Goal: Navigation & Orientation: Find specific page/section

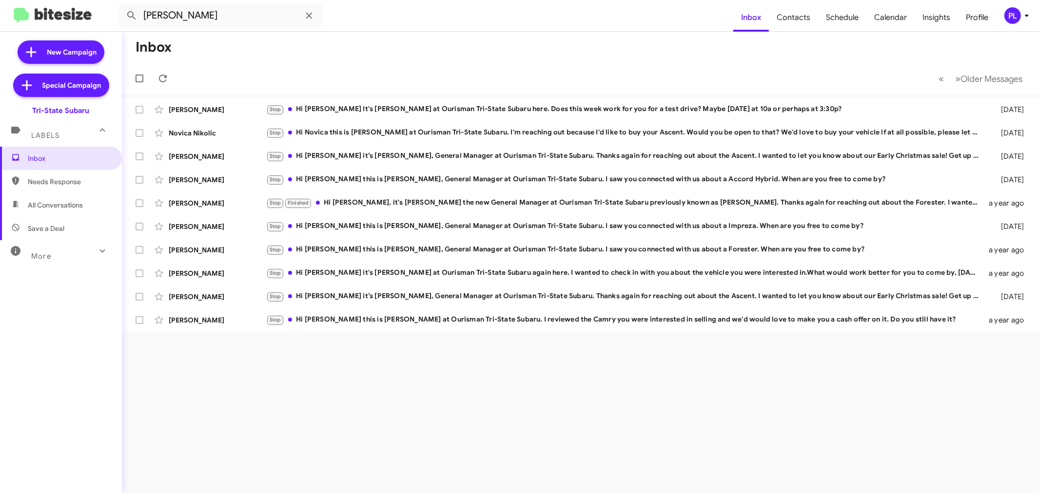
click at [1026, 18] on icon at bounding box center [1027, 16] width 12 height 12
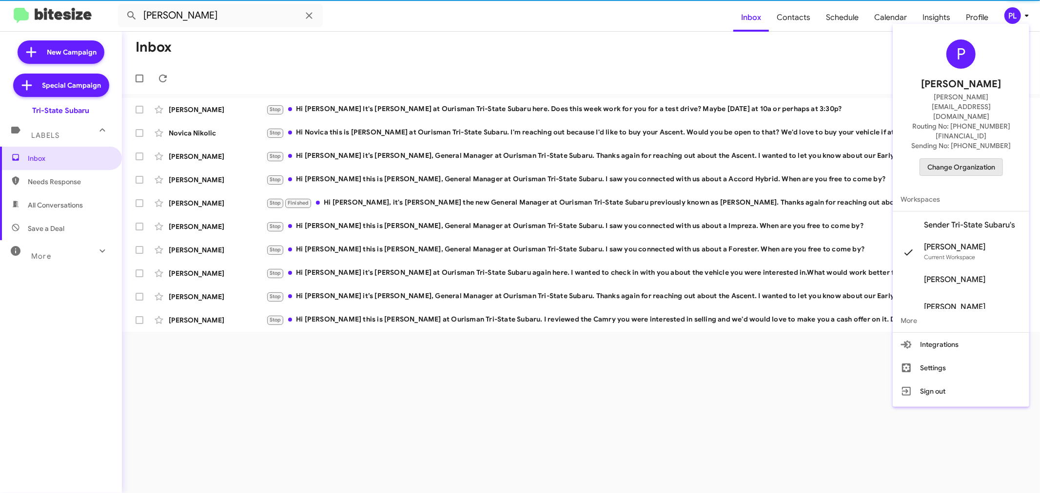
click at [954, 159] on span "Change Organization" at bounding box center [961, 167] width 68 height 17
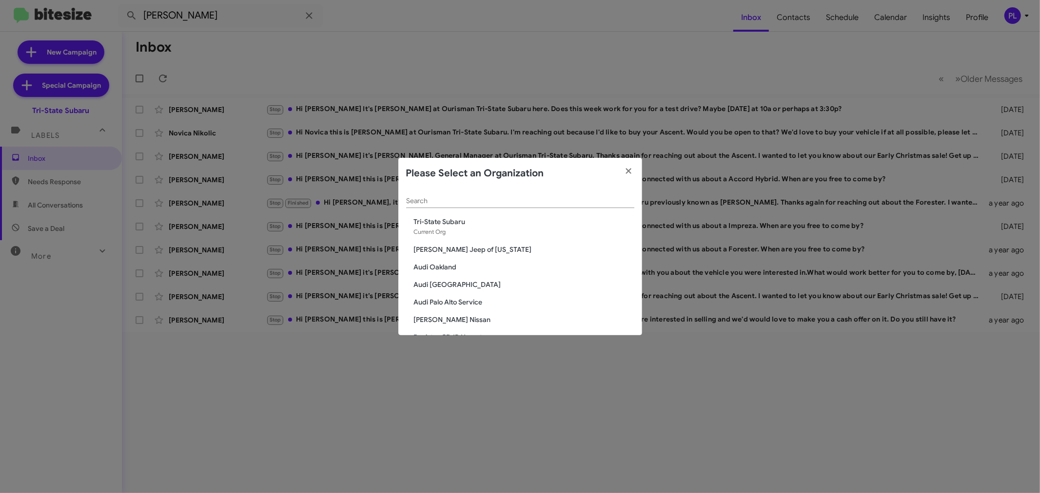
click at [489, 198] on input "Search" at bounding box center [520, 201] width 228 height 8
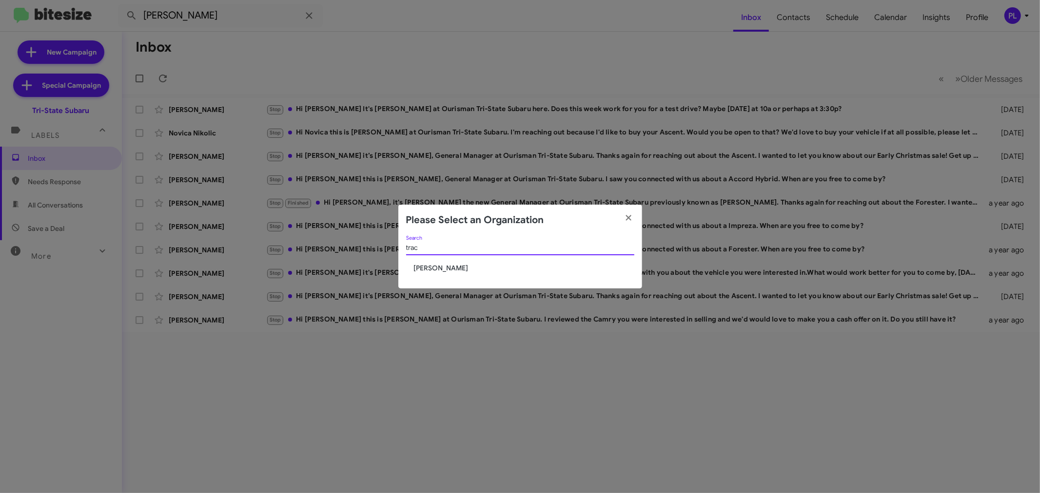
type input "trac"
click at [446, 268] on span "[PERSON_NAME]" at bounding box center [524, 268] width 220 height 10
click at [447, 268] on span "[PERSON_NAME]" at bounding box center [524, 268] width 220 height 10
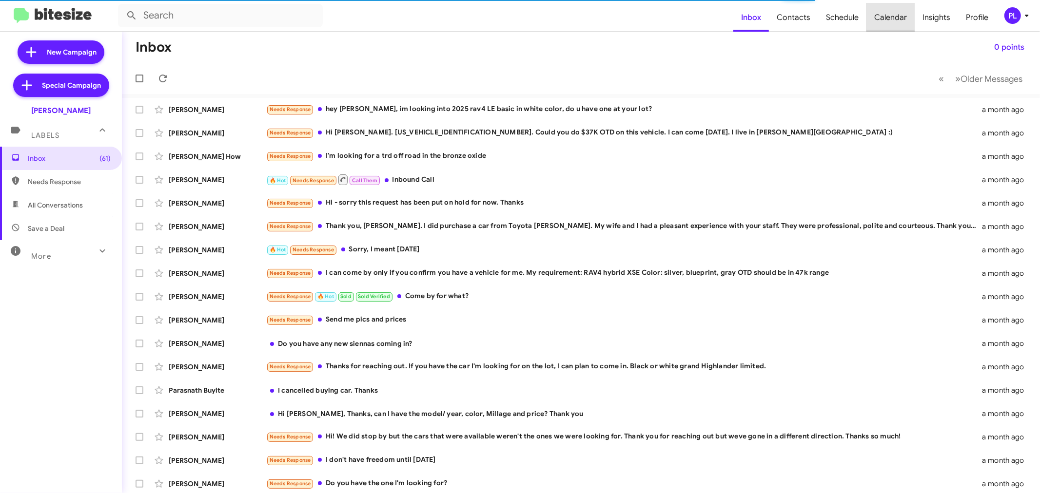
click at [900, 14] on span "Calendar" at bounding box center [890, 17] width 48 height 28
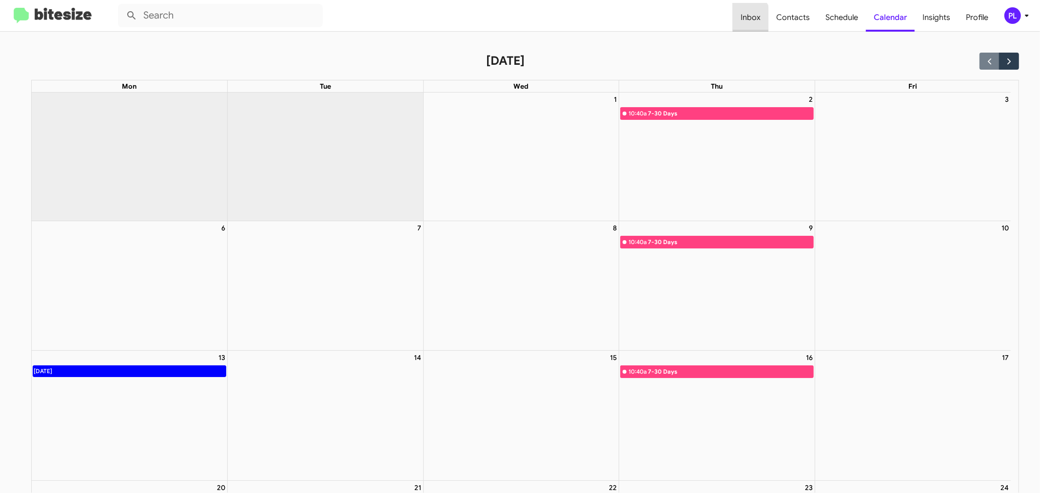
click at [748, 19] on span "Inbox" at bounding box center [751, 17] width 36 height 28
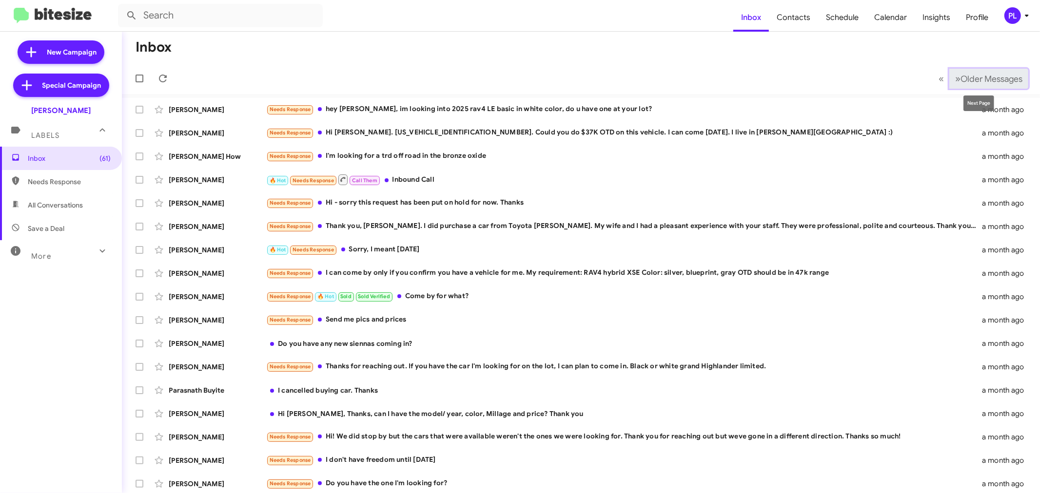
click at [990, 79] on span "Older Messages" at bounding box center [991, 79] width 62 height 11
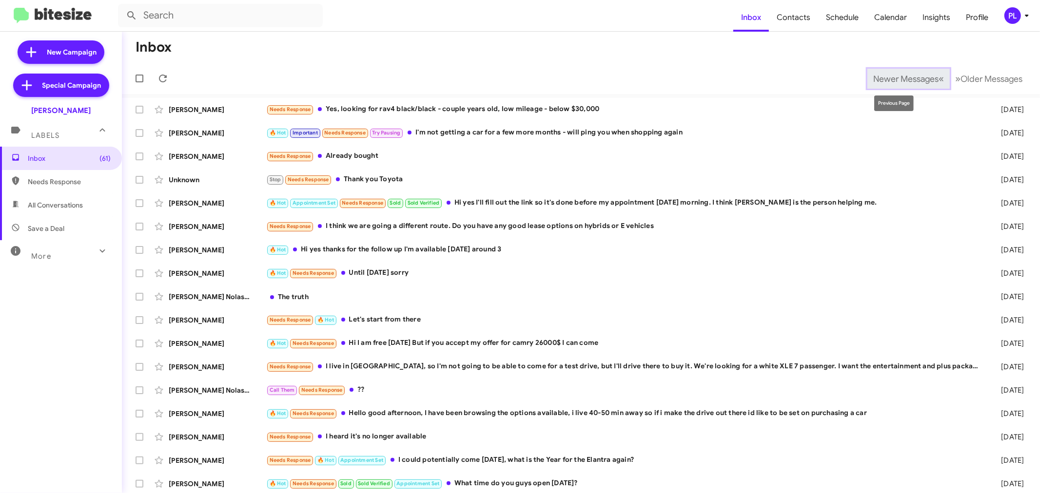
click at [890, 86] on button "Newer Messages « Previous" at bounding box center [908, 79] width 82 height 20
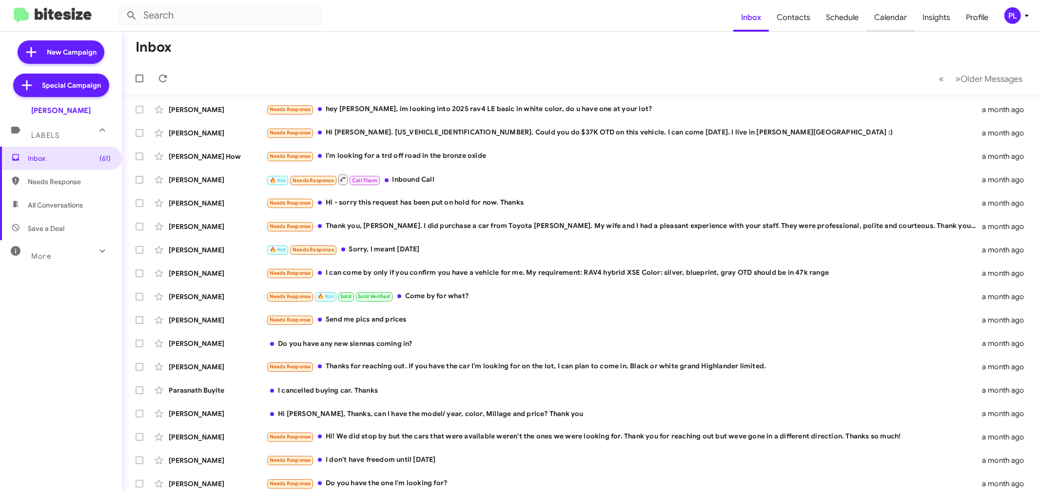
click at [901, 18] on span "Calendar" at bounding box center [890, 17] width 48 height 28
